Goal: Transaction & Acquisition: Book appointment/travel/reservation

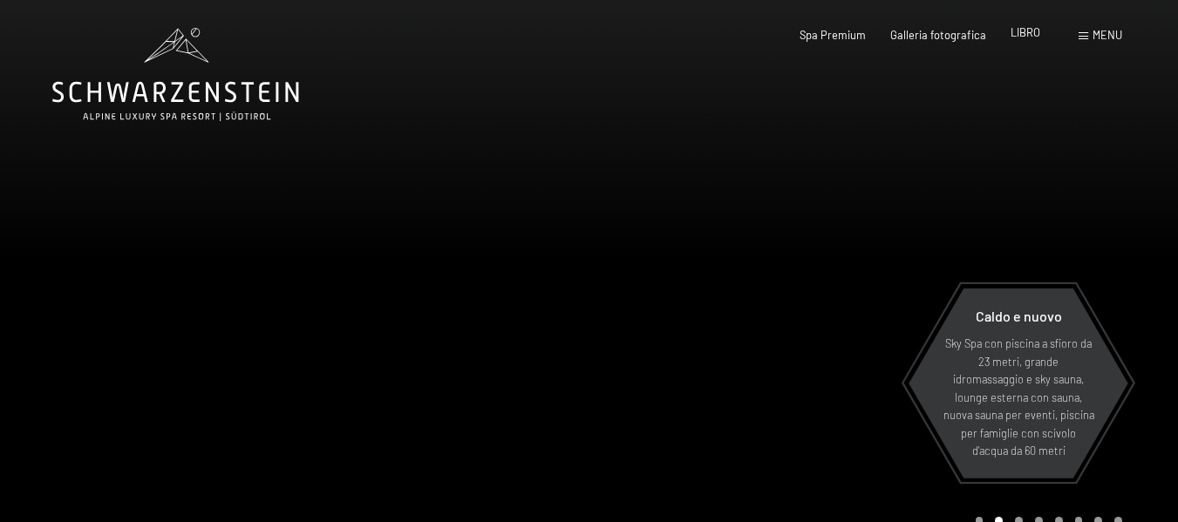
click at [1031, 34] on font "LIBRO" at bounding box center [1026, 32] width 30 height 14
click at [1030, 35] on font "LIBRO" at bounding box center [1026, 32] width 30 height 14
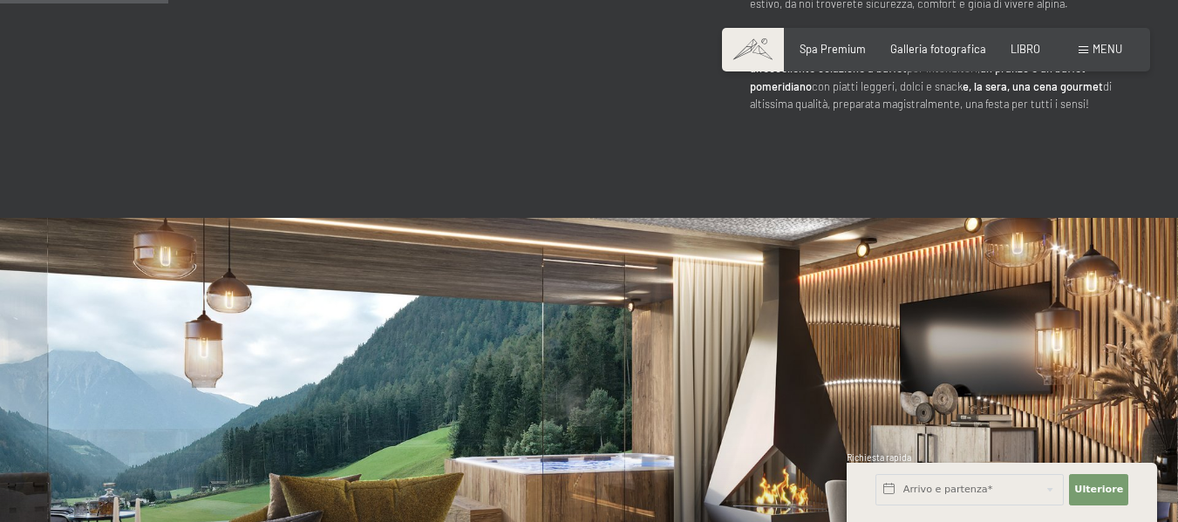
scroll to position [1111, 0]
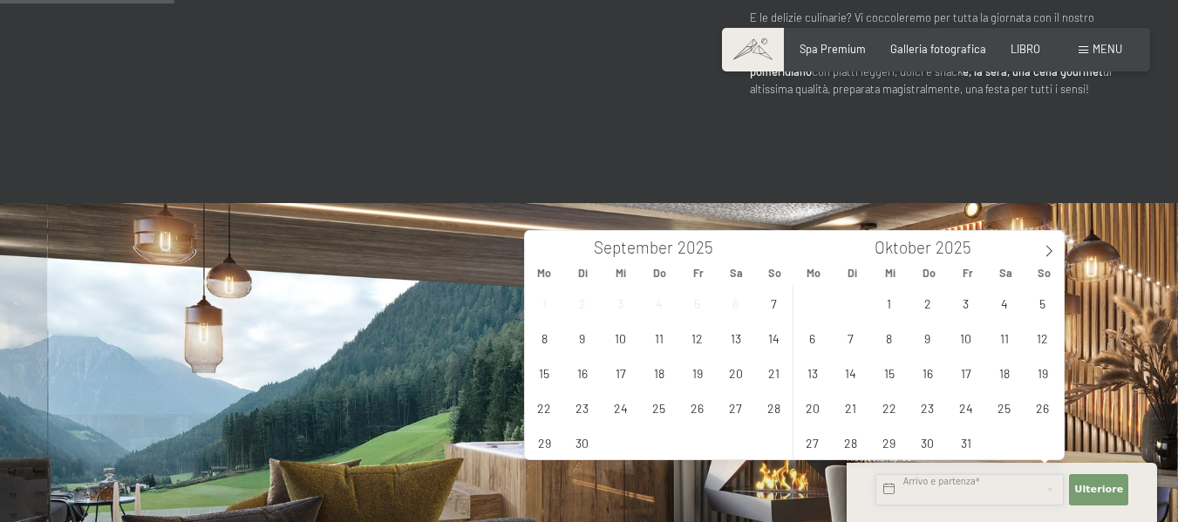
click at [967, 488] on input "text" at bounding box center [969, 489] width 188 height 31
click at [1048, 253] on icon at bounding box center [1049, 251] width 12 height 12
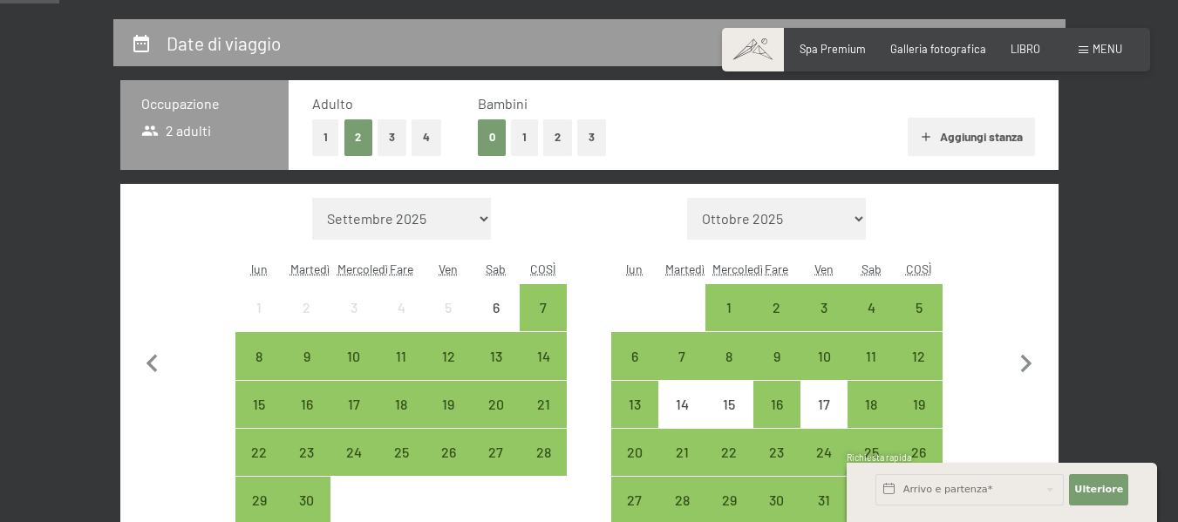
scroll to position [279, 0]
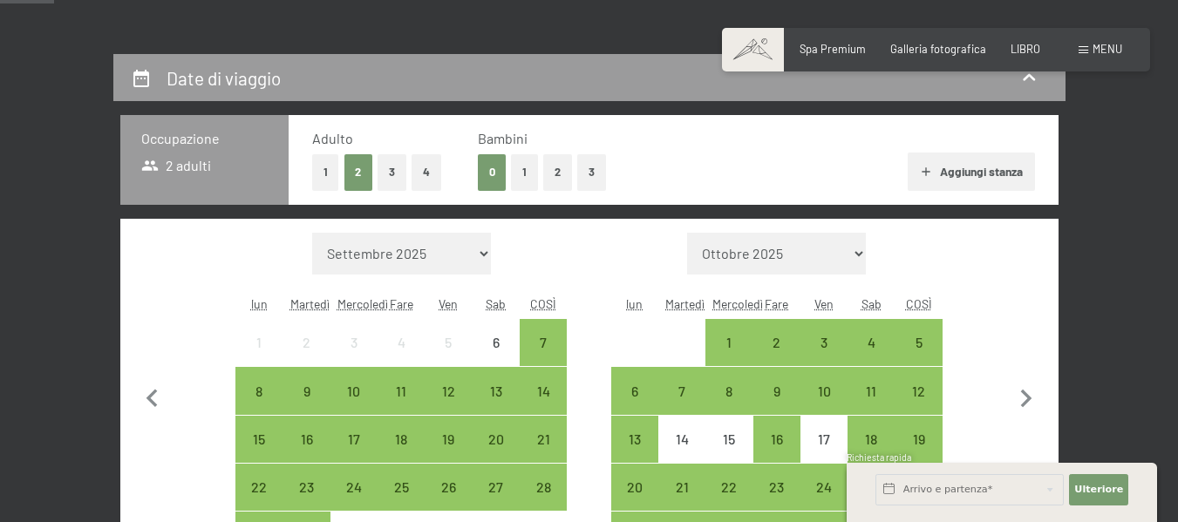
click at [428, 167] on font "4" at bounding box center [426, 172] width 7 height 14
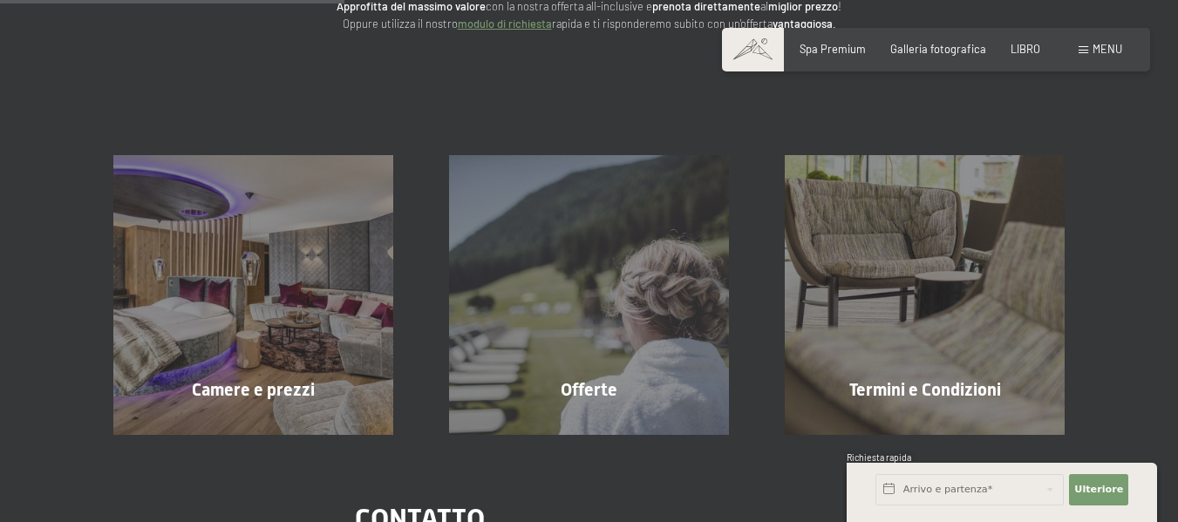
scroll to position [250, 0]
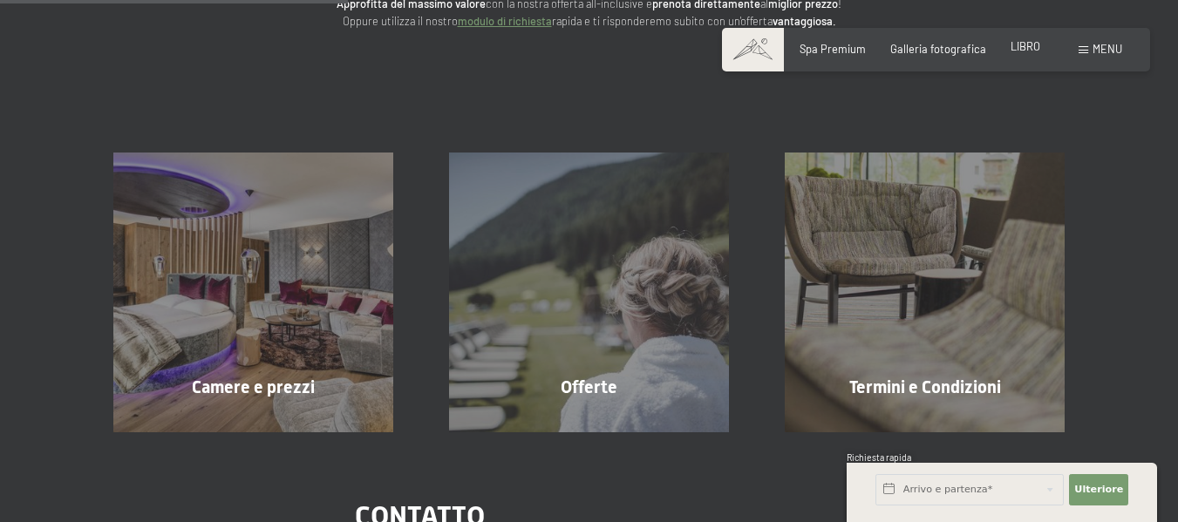
click at [1030, 45] on font "LIBRO" at bounding box center [1026, 46] width 30 height 14
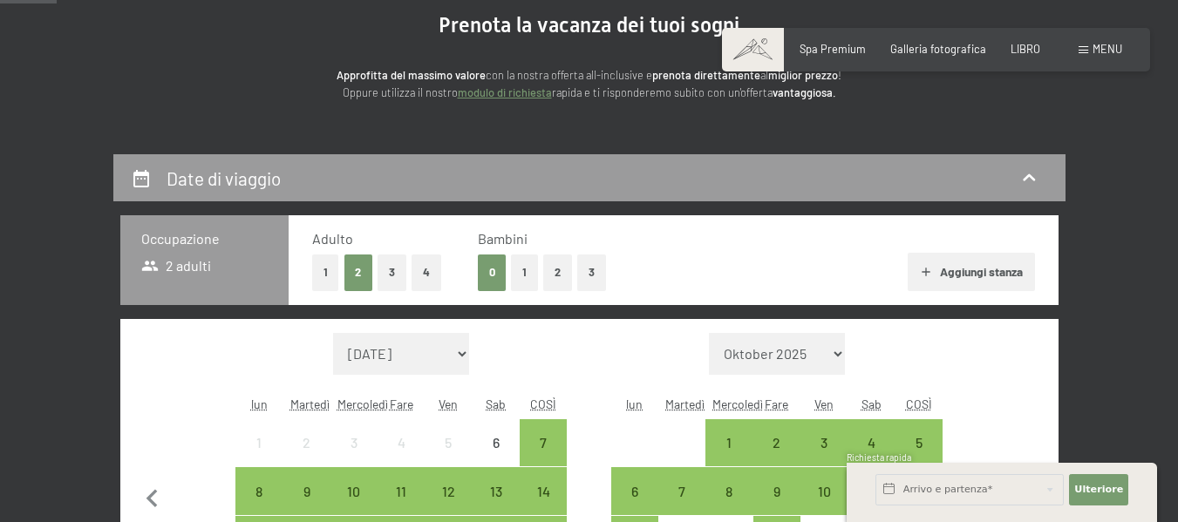
scroll to position [314, 0]
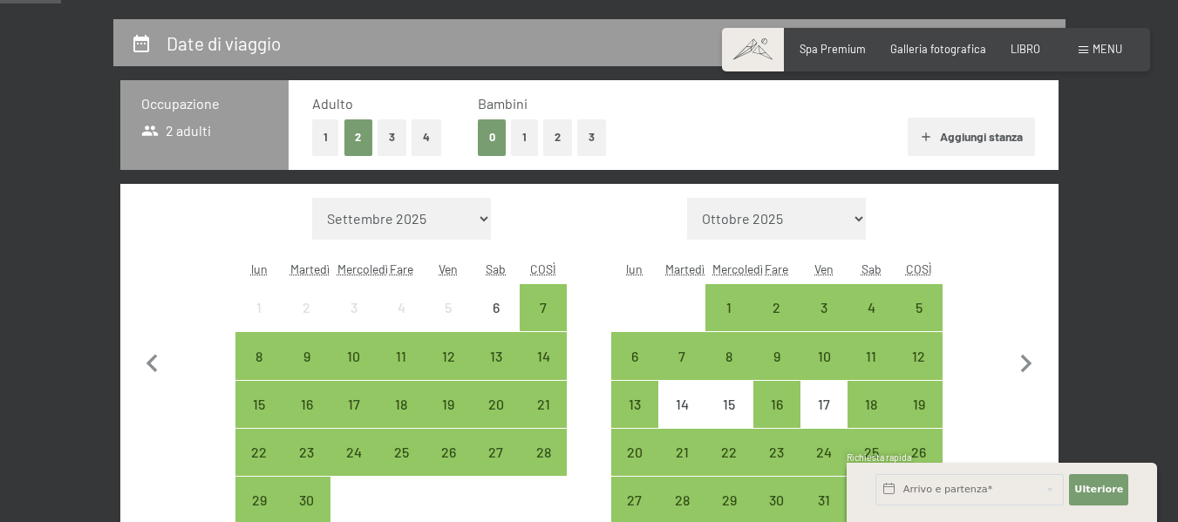
click at [1004, 140] on font "Aggiungi stanza" at bounding box center [981, 136] width 83 height 15
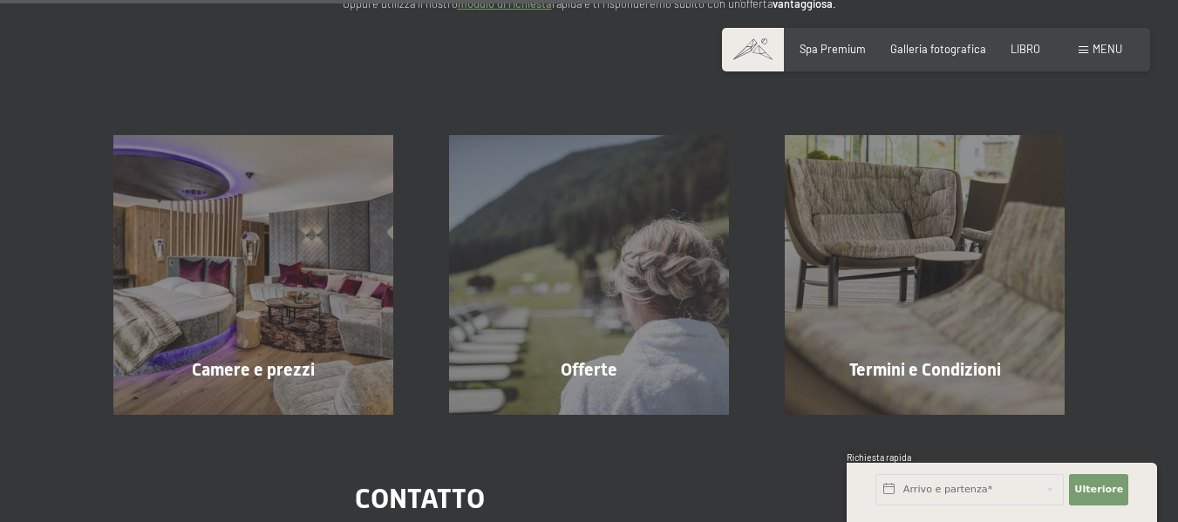
scroll to position [0, 0]
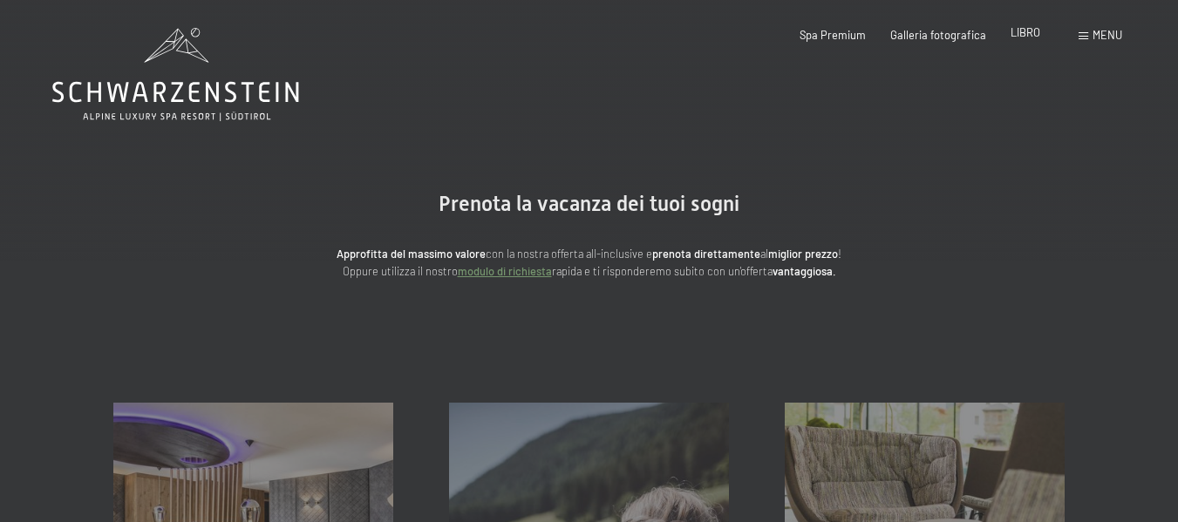
click at [1028, 36] on font "LIBRO" at bounding box center [1026, 32] width 30 height 14
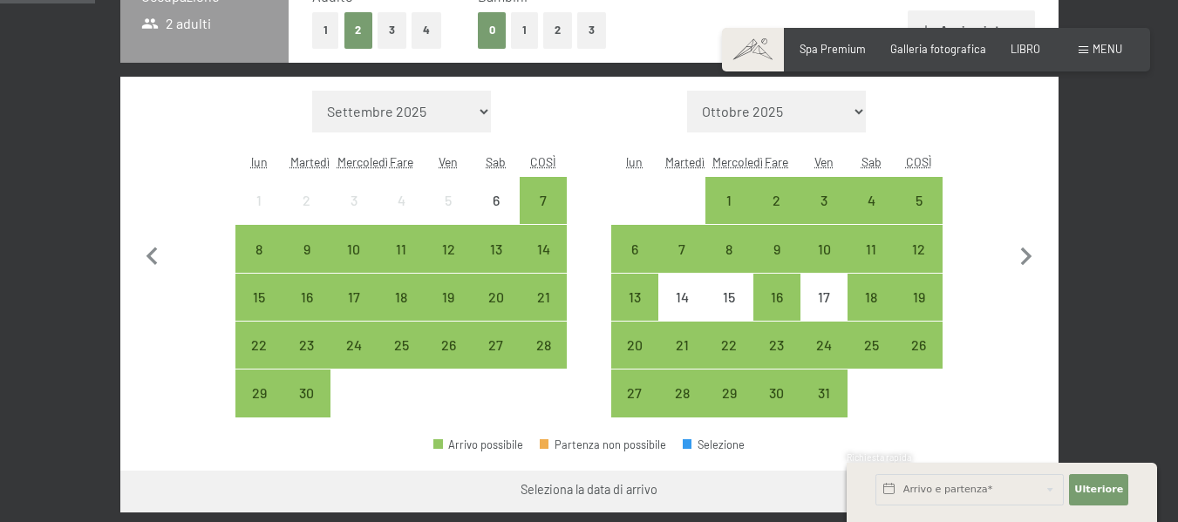
scroll to position [316, 0]
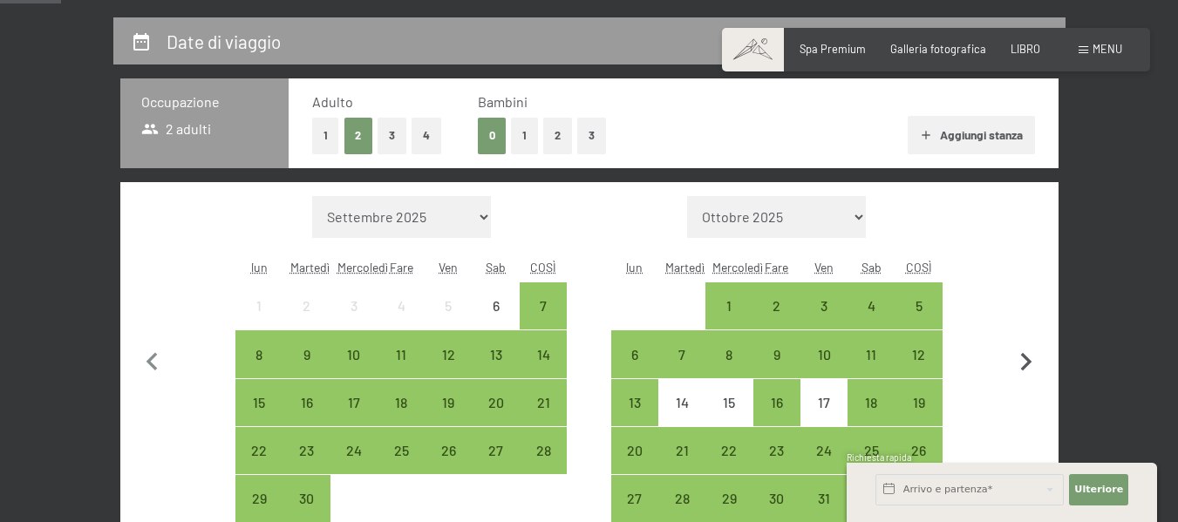
click at [1026, 364] on icon "button" at bounding box center [1026, 362] width 11 height 18
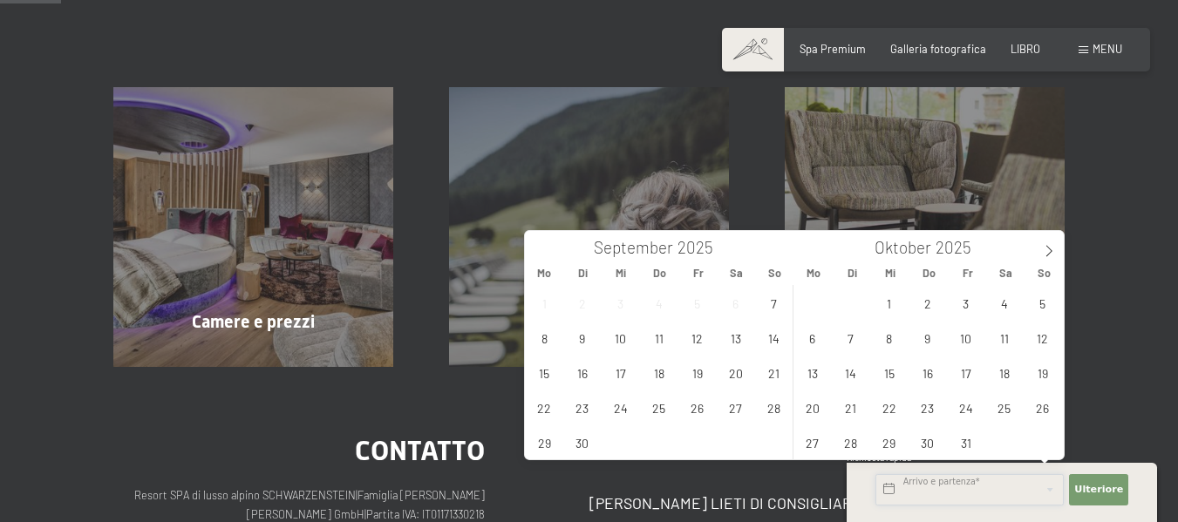
click at [970, 491] on input "text" at bounding box center [969, 489] width 188 height 31
click at [1048, 255] on icon at bounding box center [1049, 251] width 6 height 11
click at [1048, 256] on icon at bounding box center [1049, 251] width 12 height 12
click at [884, 387] on span "17" at bounding box center [889, 373] width 34 height 34
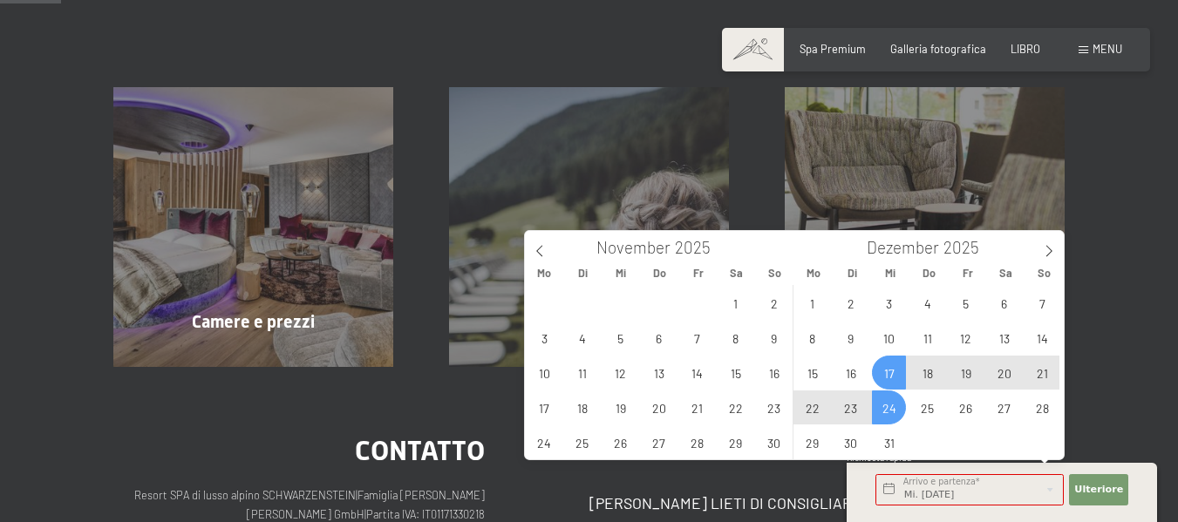
click at [888, 410] on span "24" at bounding box center [889, 408] width 34 height 34
type input "Mi. 17.12.2025 - Mi. 24.12.2025"
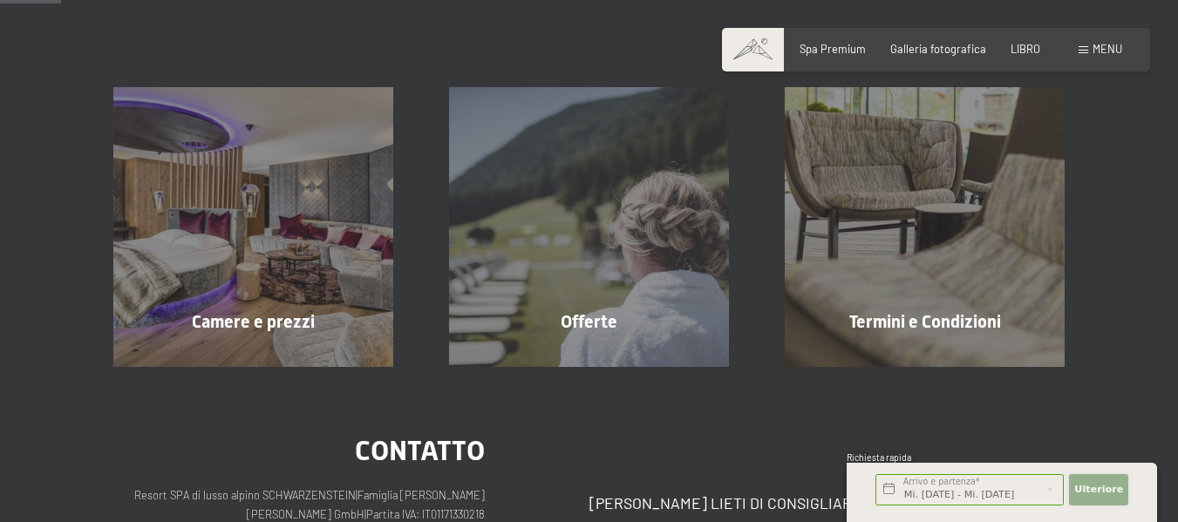
scroll to position [0, 0]
click at [1105, 497] on button "Ulteriore Nascondi i campi dell'indirizzo" at bounding box center [1098, 489] width 59 height 31
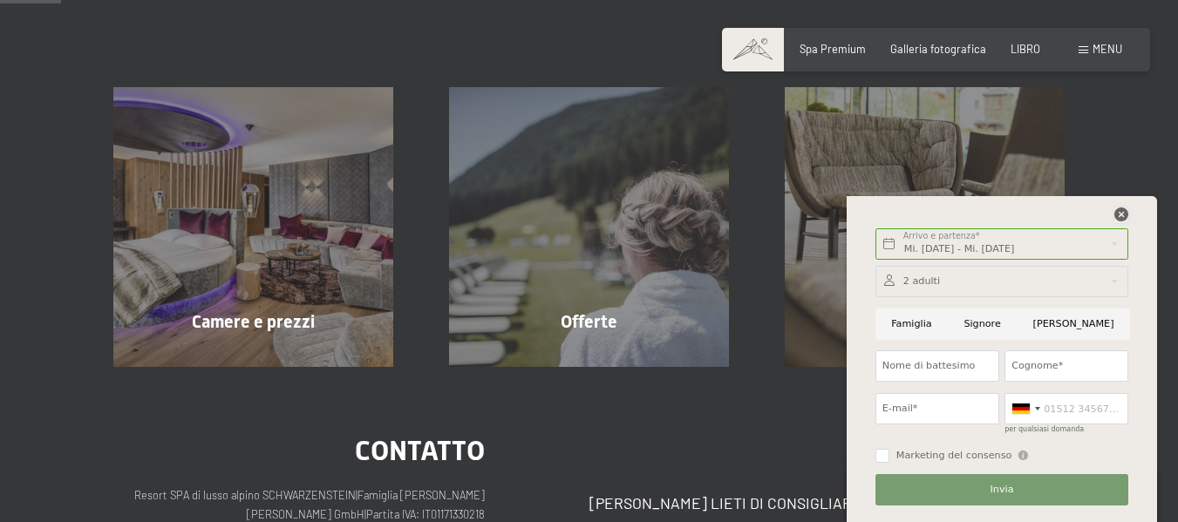
click at [1122, 216] on icon at bounding box center [1121, 215] width 14 height 14
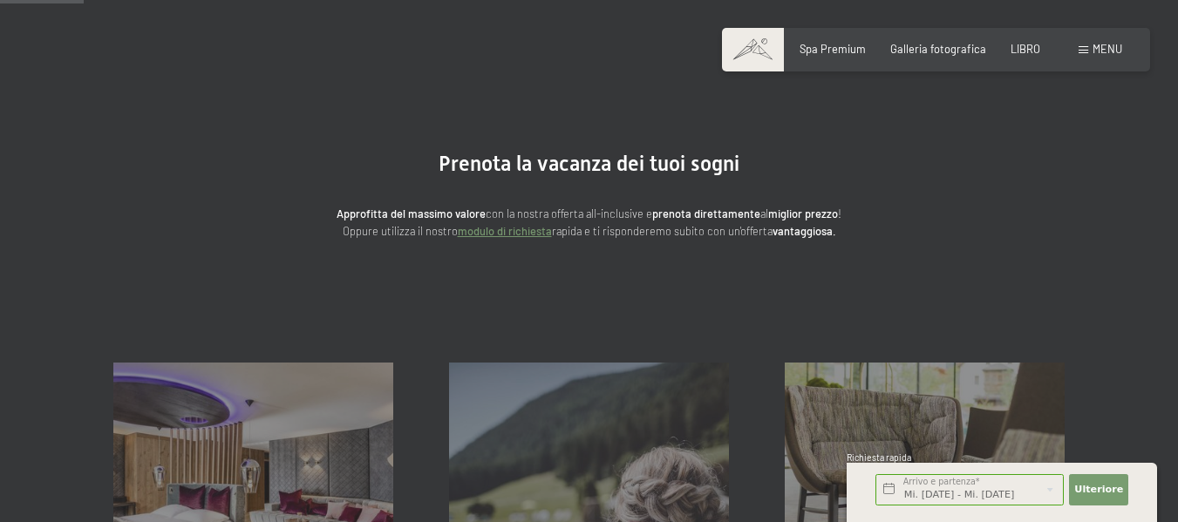
scroll to position [38, 0]
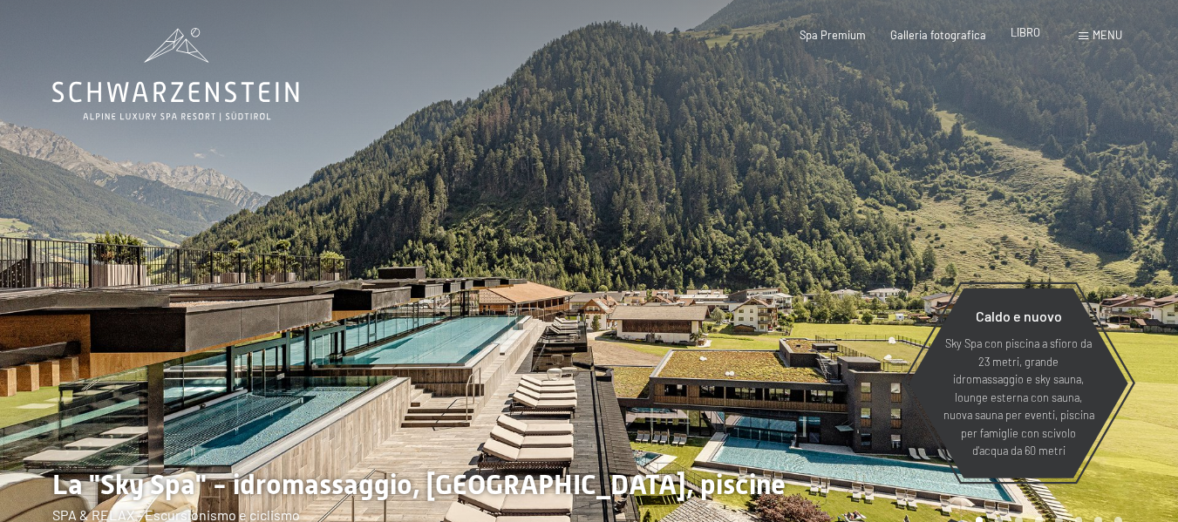
click at [1029, 32] on font "LIBRO" at bounding box center [1026, 32] width 30 height 14
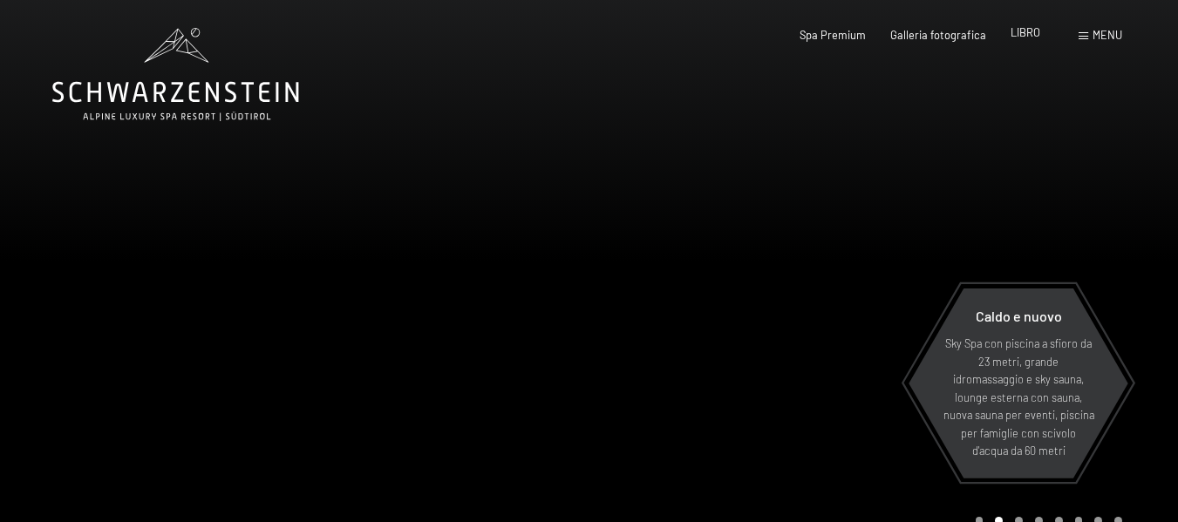
click at [1029, 41] on div "Spa Premium Galleria fotografica LIBRO" at bounding box center [907, 36] width 315 height 16
click at [1029, 38] on font "LIBRO" at bounding box center [1026, 35] width 30 height 14
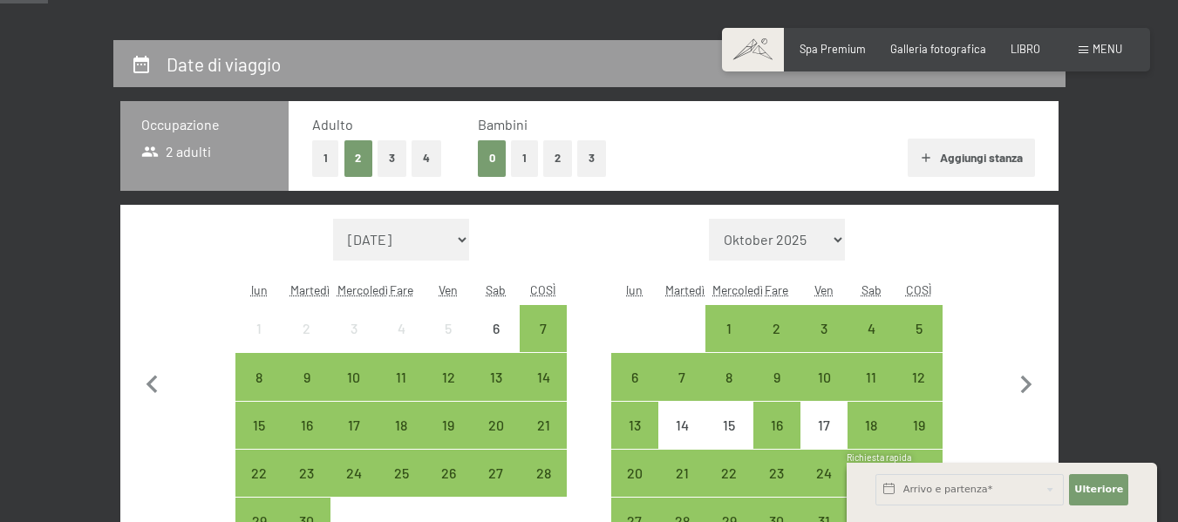
scroll to position [340, 0]
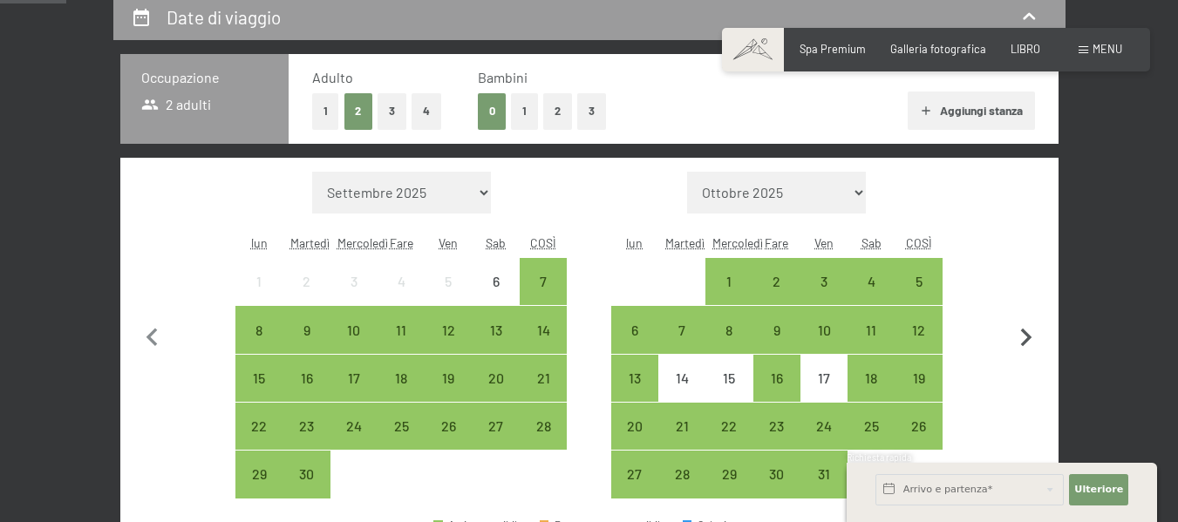
click at [1030, 347] on icon "button" at bounding box center [1026, 338] width 37 height 37
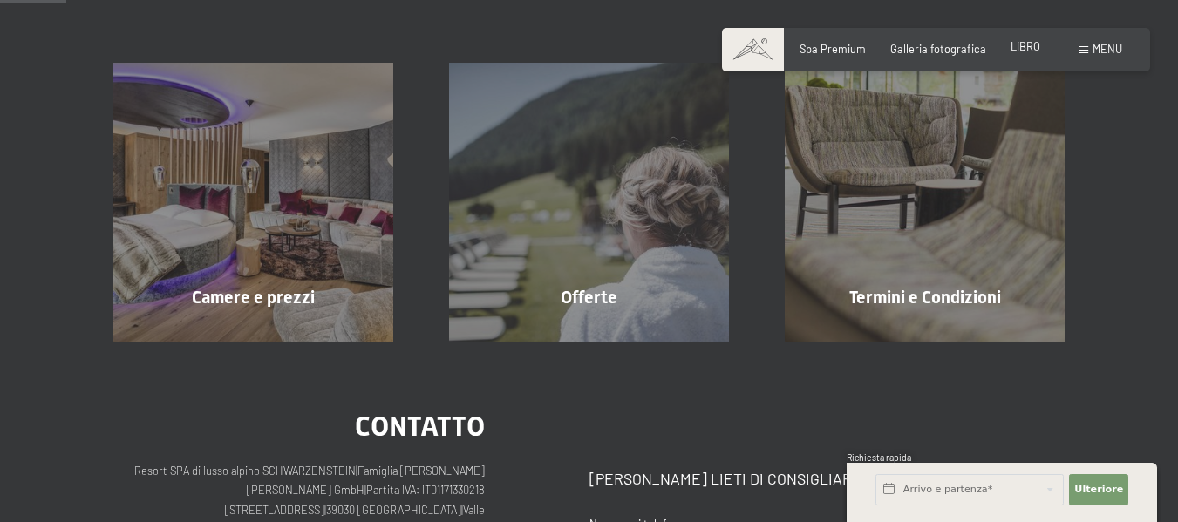
click at [1021, 50] on font "LIBRO" at bounding box center [1026, 46] width 30 height 14
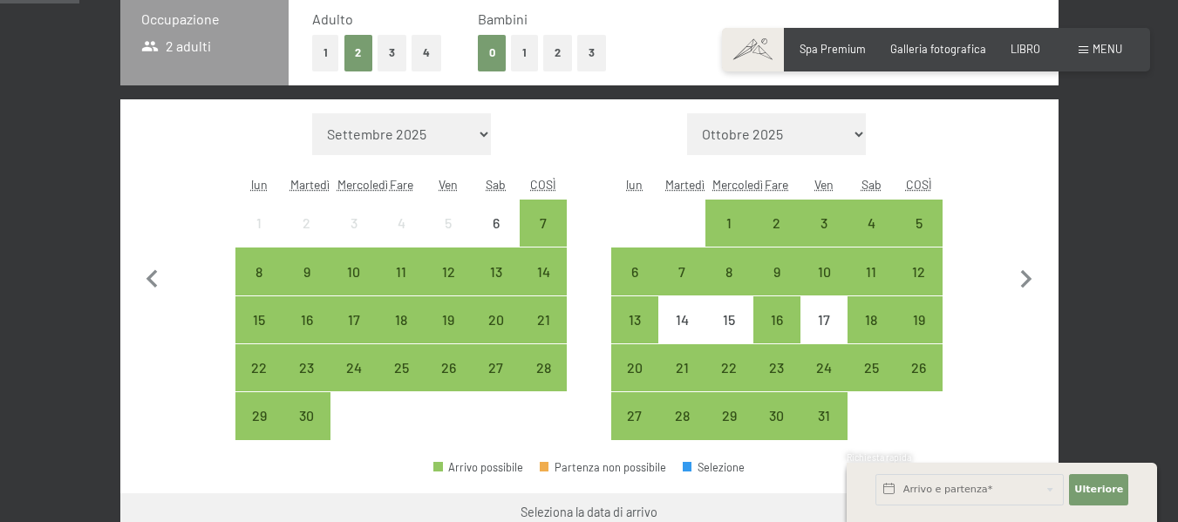
scroll to position [410, 0]
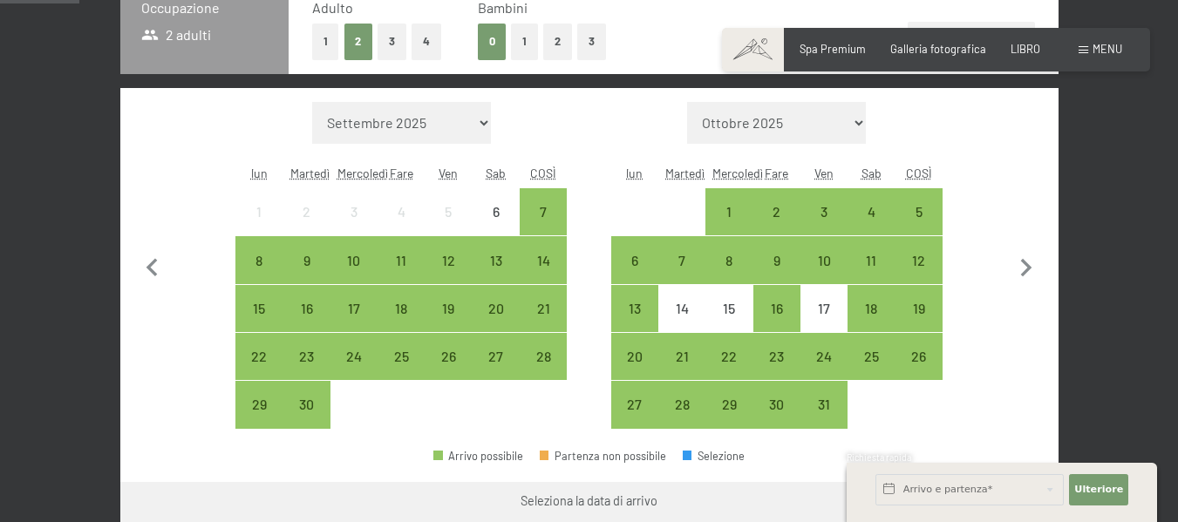
click at [837, 133] on select "Ottobre 2025 Novembre 2025 Dicembre 2025 Gennaio 2026 Febbraio 2026 Marzo 2026 …" at bounding box center [776, 123] width 179 height 42
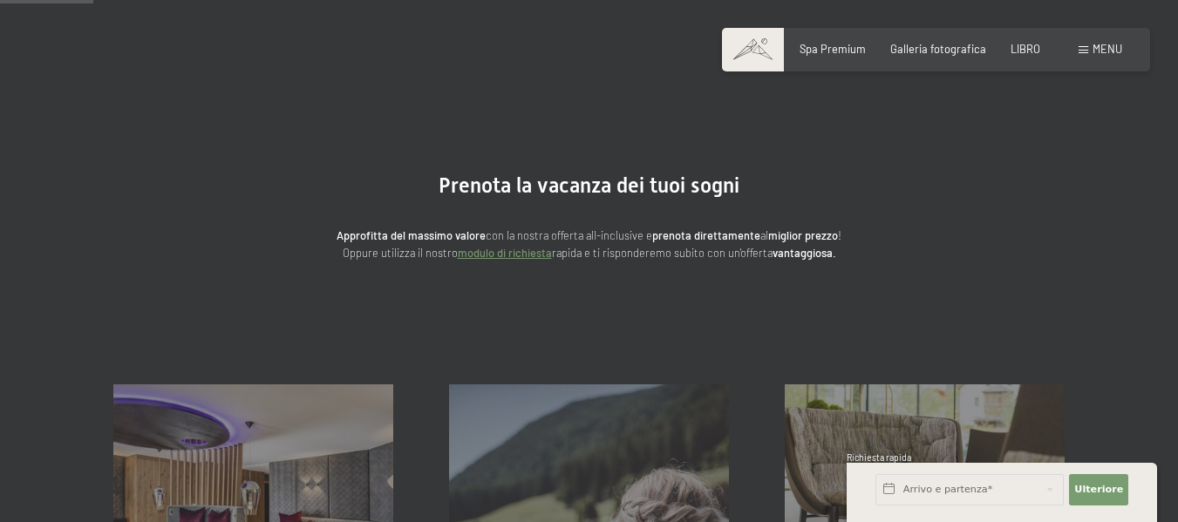
scroll to position [0, 0]
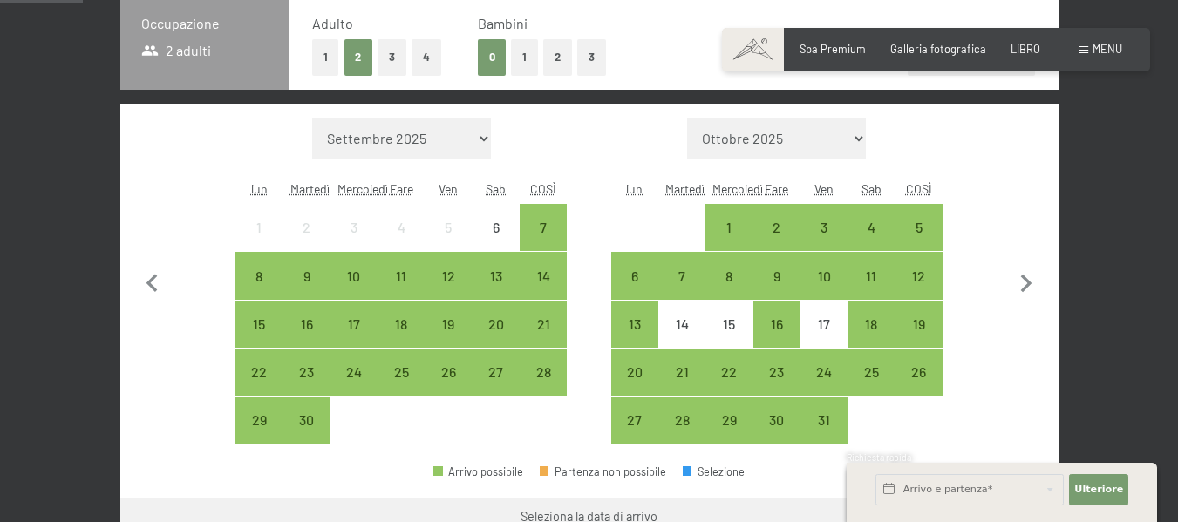
scroll to position [430, 0]
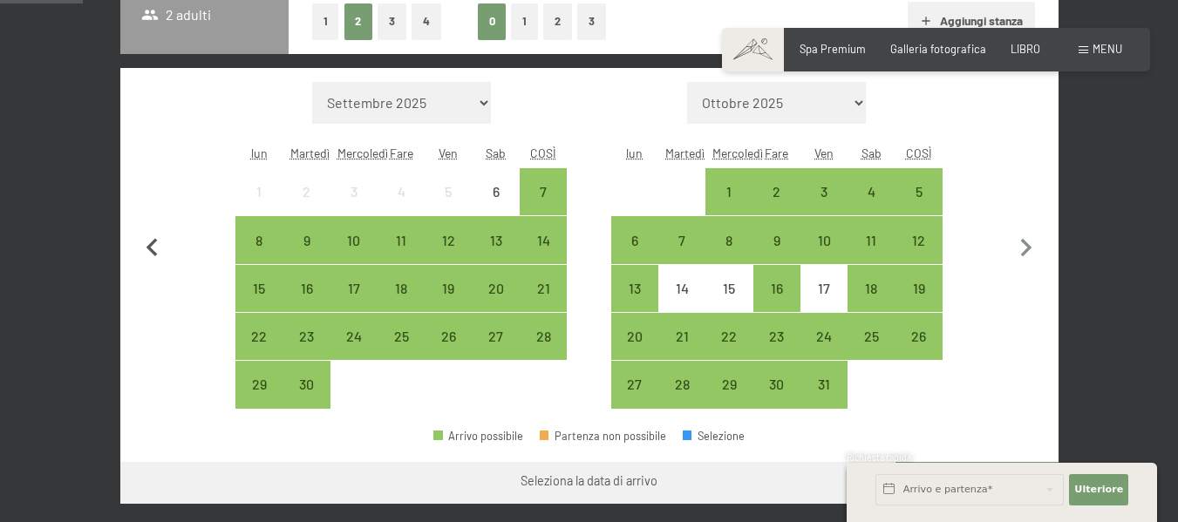
click at [145, 250] on icon "button" at bounding box center [152, 248] width 37 height 37
click at [1025, 248] on icon "button" at bounding box center [1026, 248] width 37 height 37
